Goal: Task Accomplishment & Management: Complete application form

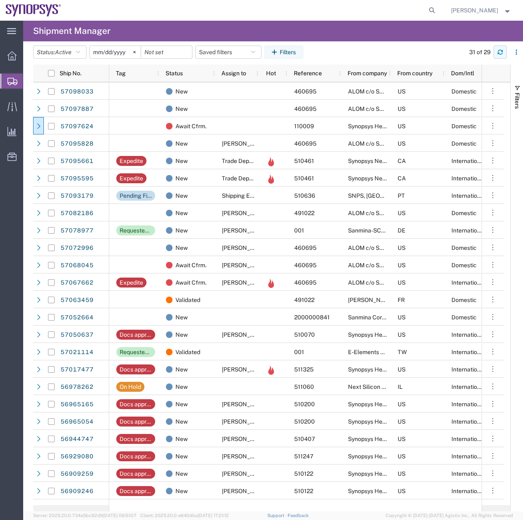
click at [501, 52] on icon "button" at bounding box center [500, 51] width 5 height 2
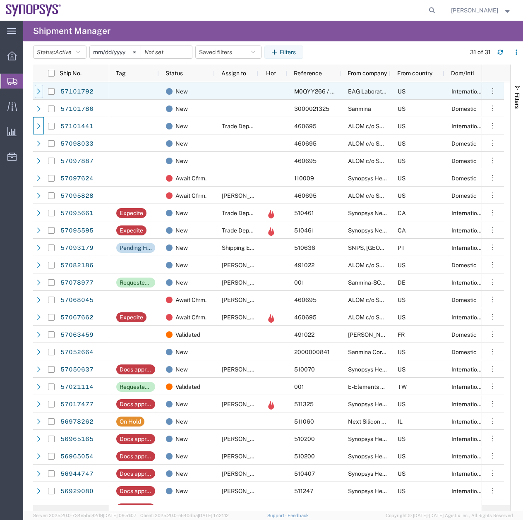
click at [37, 91] on icon at bounding box center [39, 92] width 6 height 6
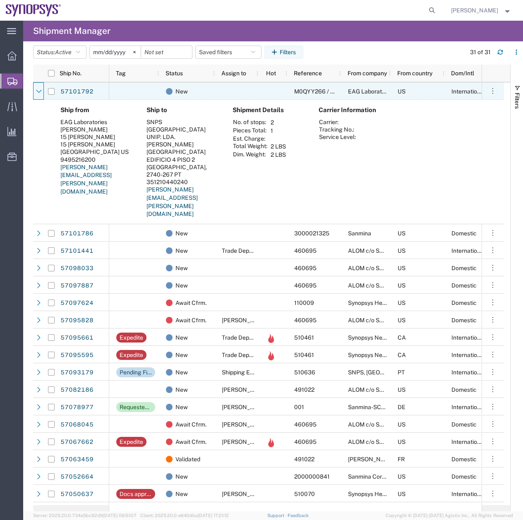
click at [37, 91] on icon at bounding box center [38, 91] width 5 height 3
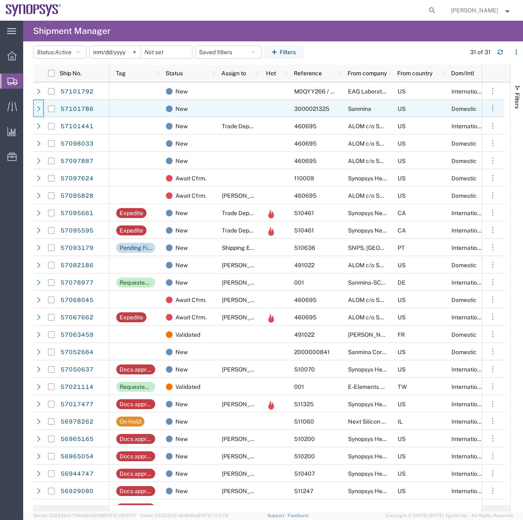
click at [38, 110] on icon at bounding box center [39, 109] width 6 height 6
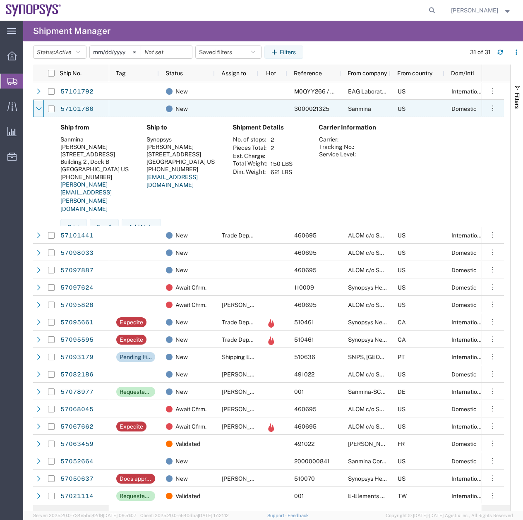
click at [38, 110] on icon at bounding box center [39, 109] width 6 height 6
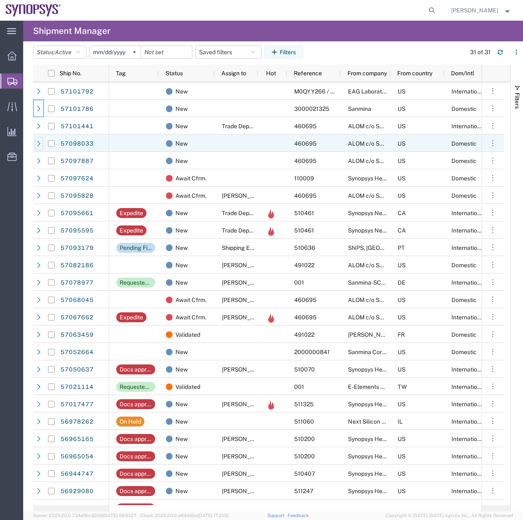
click at [36, 141] on icon at bounding box center [39, 144] width 6 height 6
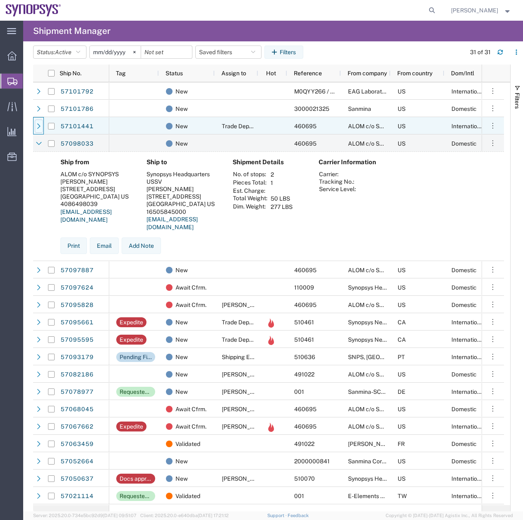
click at [36, 126] on icon at bounding box center [39, 126] width 6 height 6
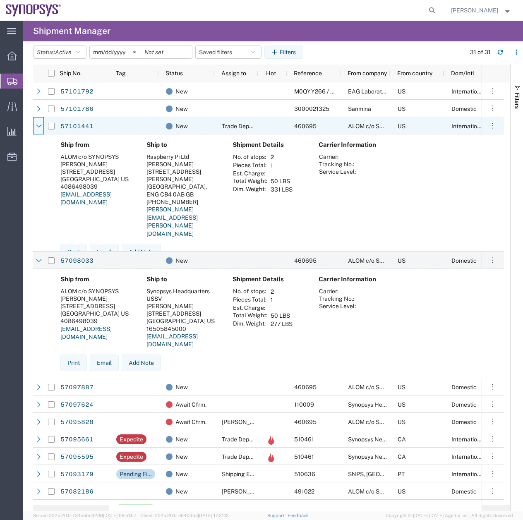
click at [36, 126] on icon at bounding box center [39, 126] width 6 height 6
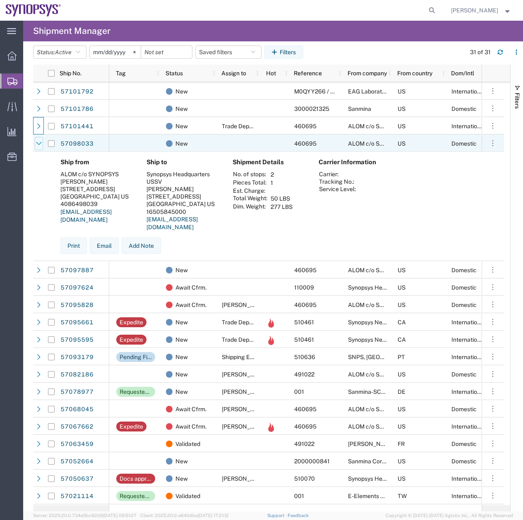
click at [38, 142] on icon at bounding box center [39, 144] width 6 height 6
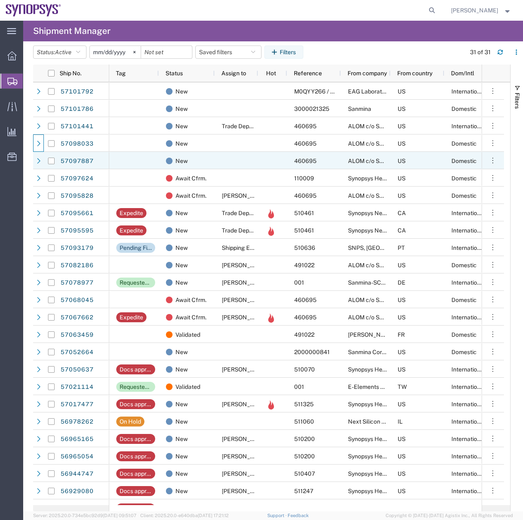
click at [38, 168] on span at bounding box center [39, 160] width 8 height 17
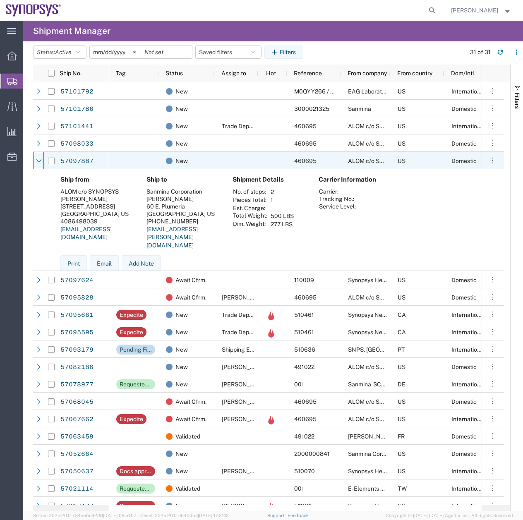
click at [38, 168] on span at bounding box center [39, 160] width 8 height 17
